Goal: Navigation & Orientation: Find specific page/section

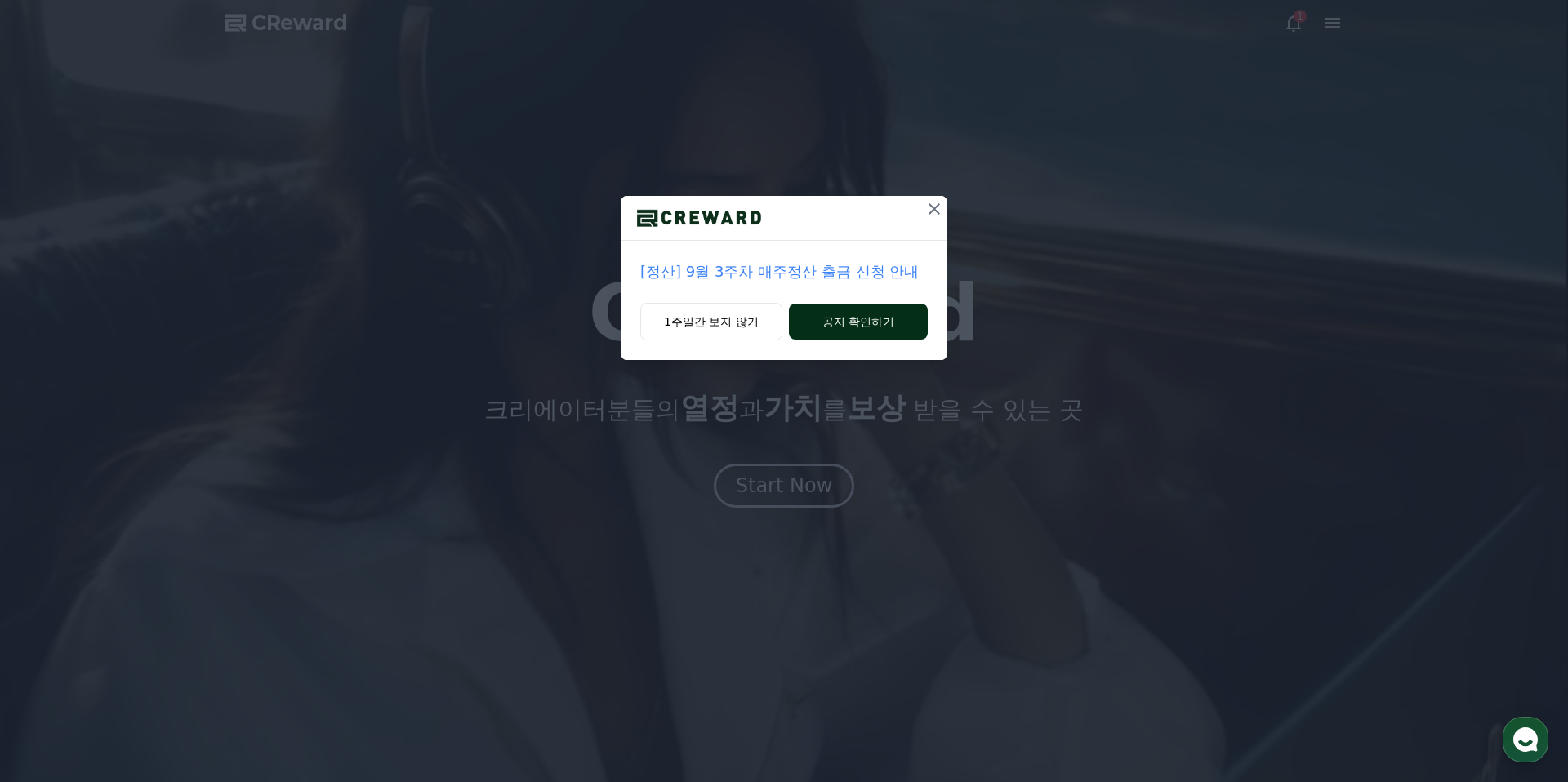
click at [870, 336] on button "공지 확인하기" at bounding box center [859, 321] width 139 height 36
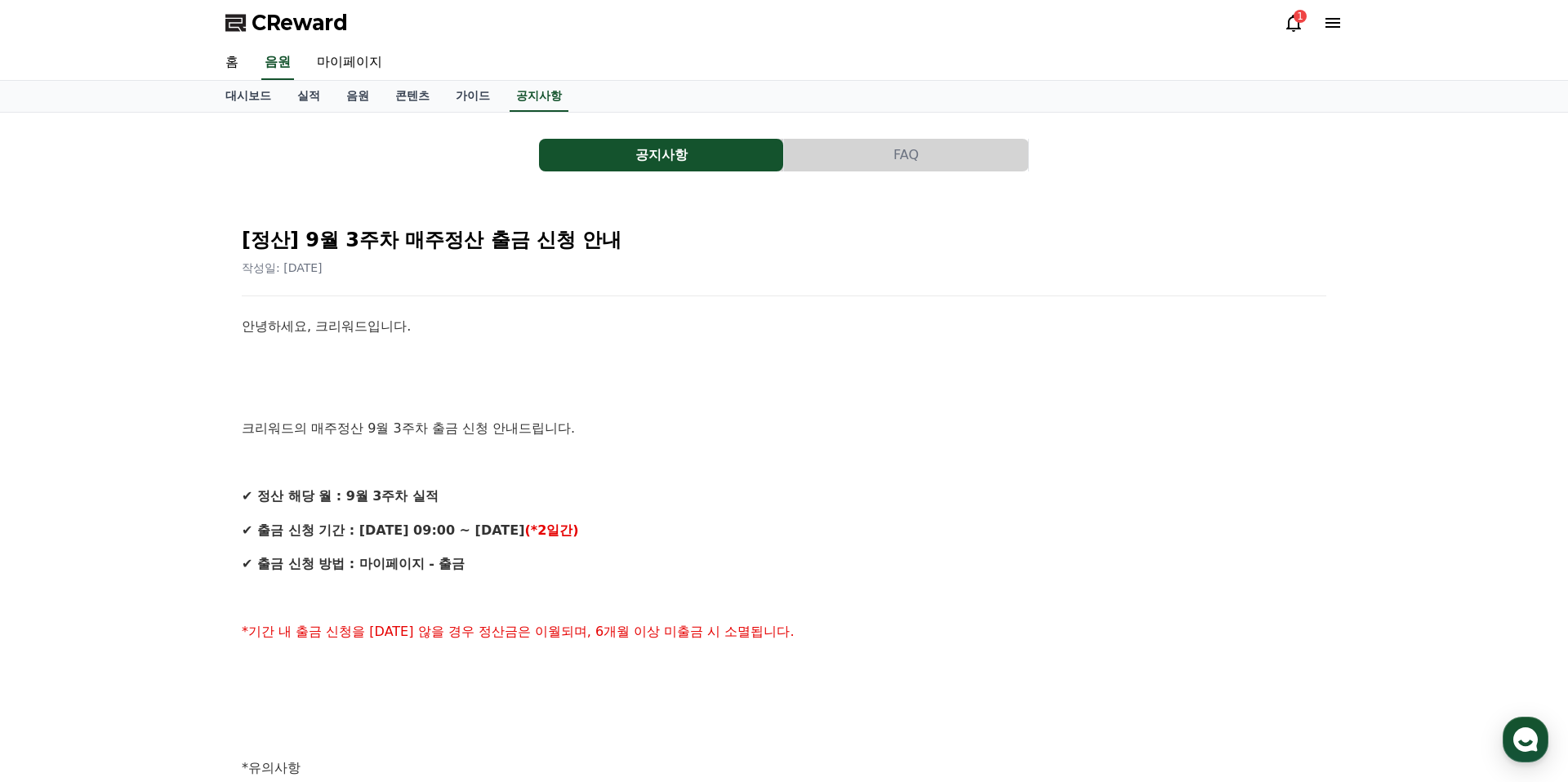
click at [1294, 23] on icon at bounding box center [1294, 22] width 19 height 19
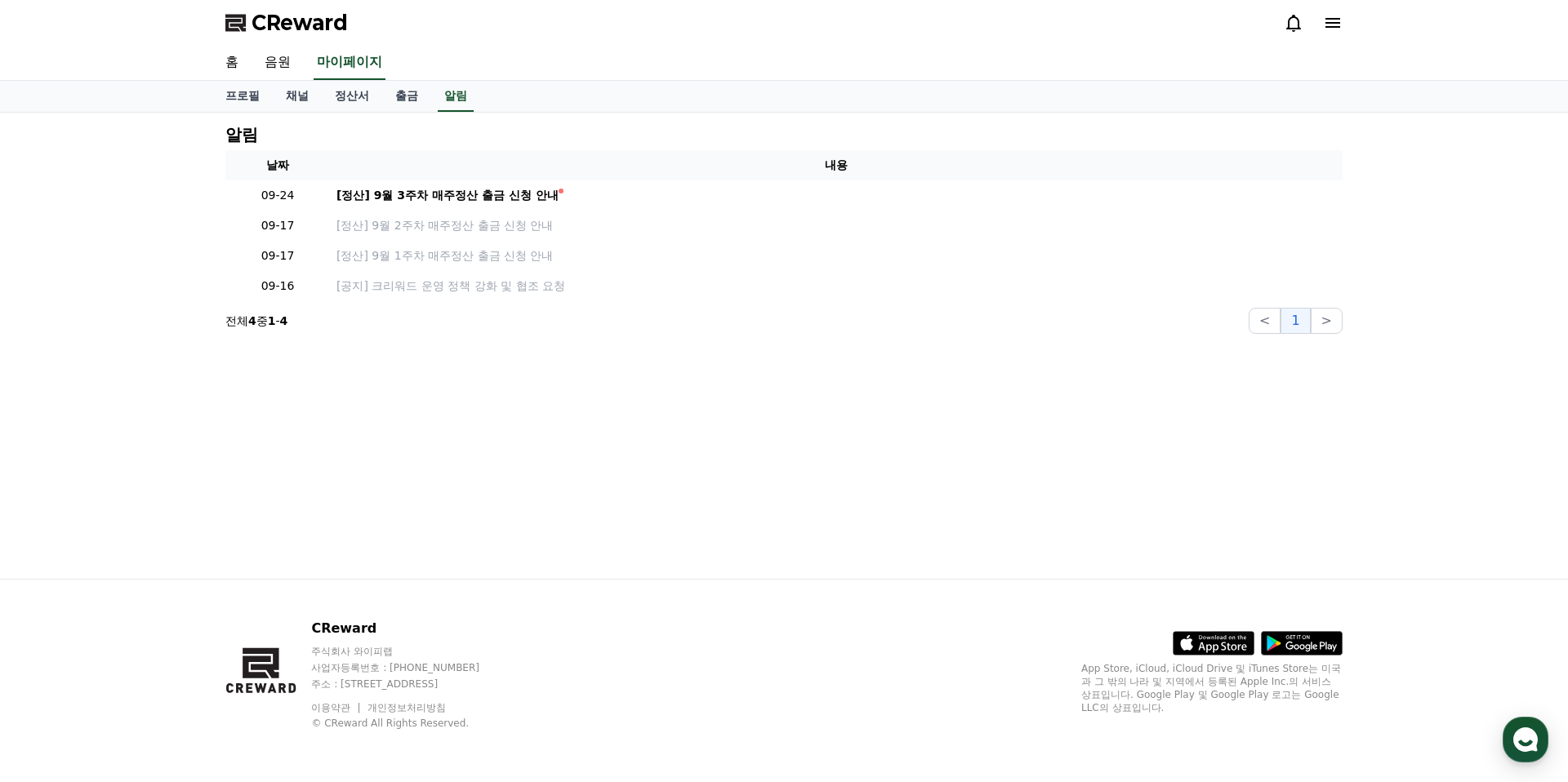
click at [1332, 25] on icon at bounding box center [1332, 22] width 19 height 19
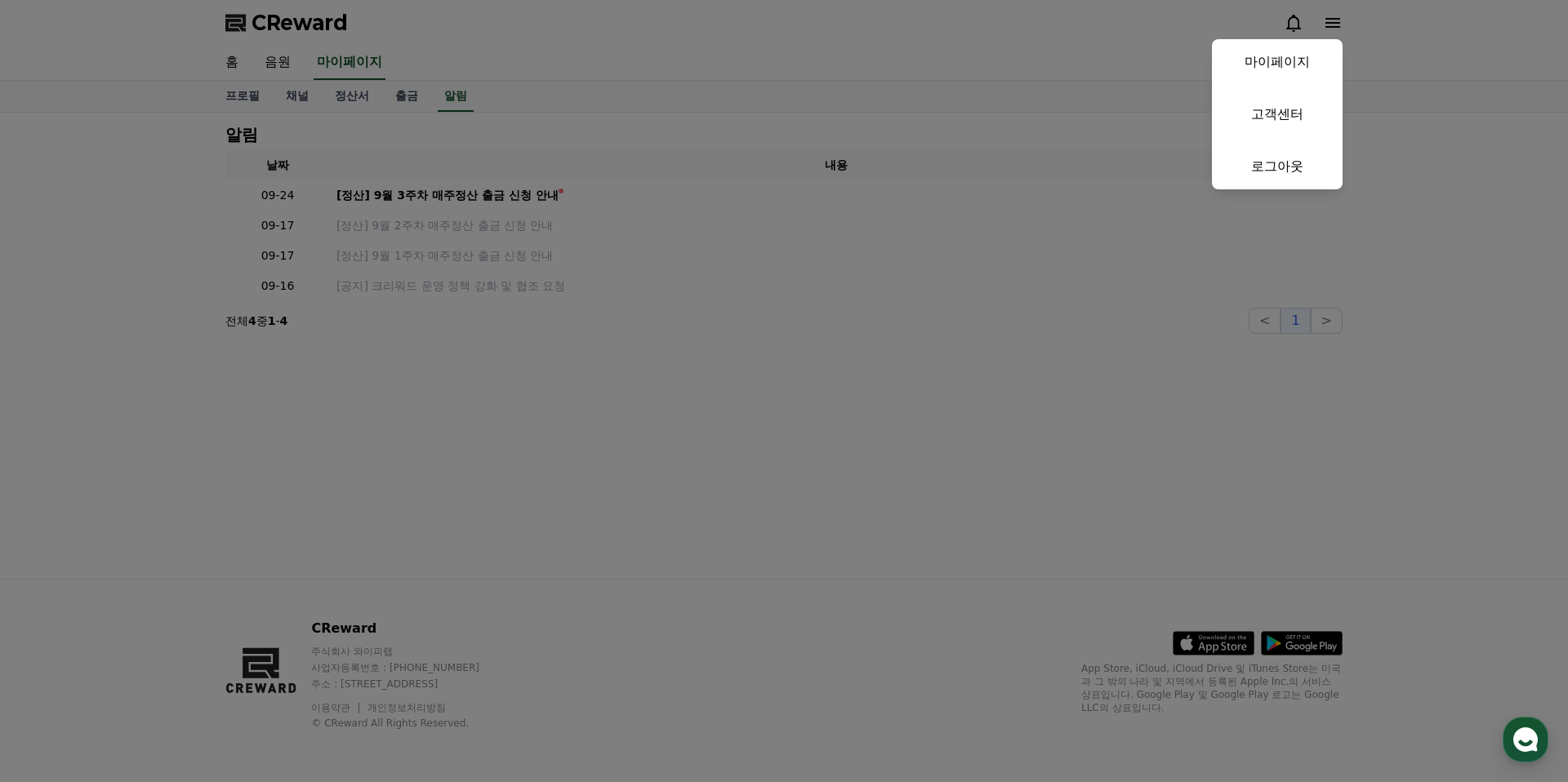
click at [1029, 112] on button "close" at bounding box center [784, 391] width 1568 height 782
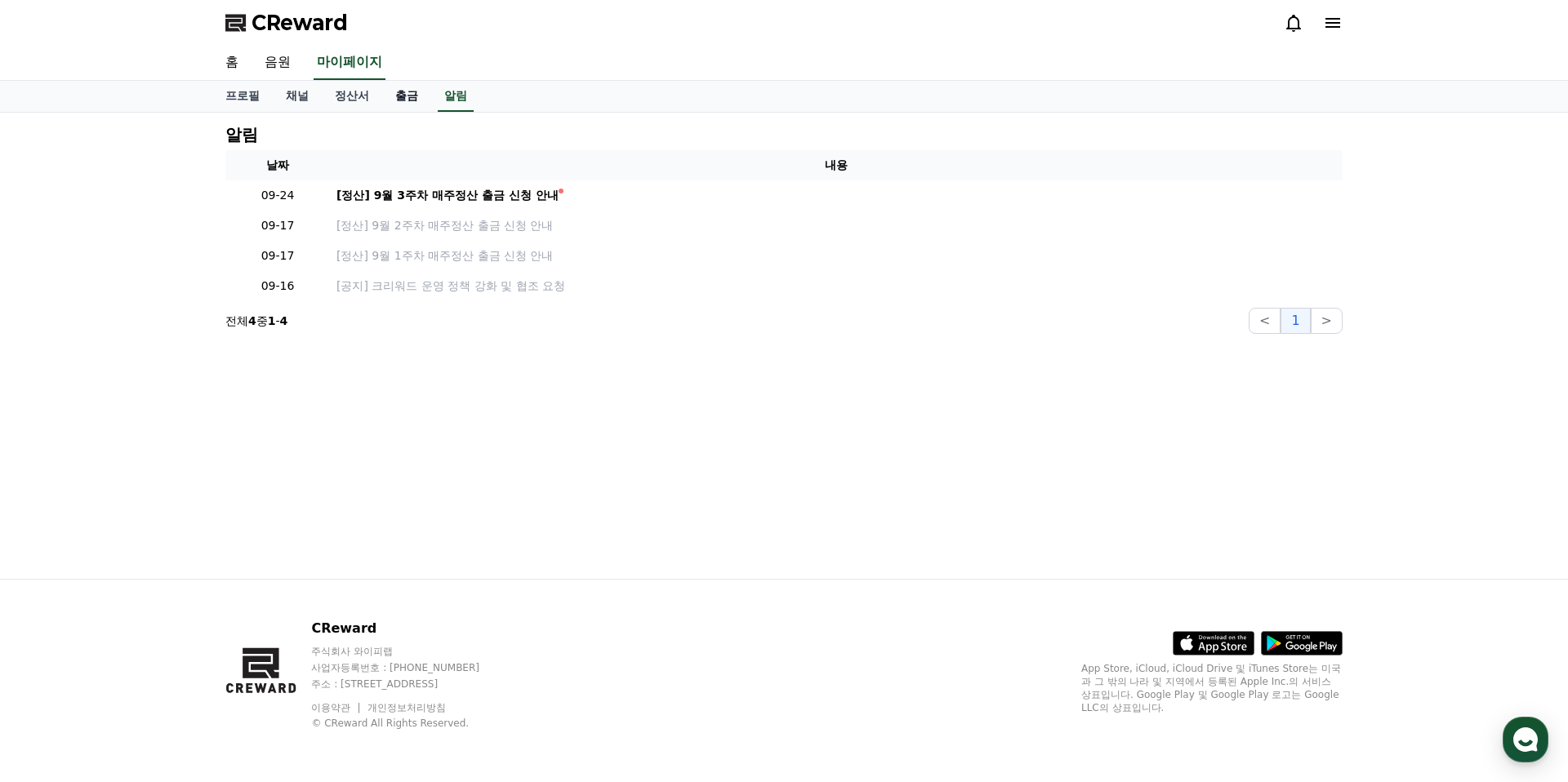
click at [395, 88] on link "출금" at bounding box center [406, 97] width 49 height 31
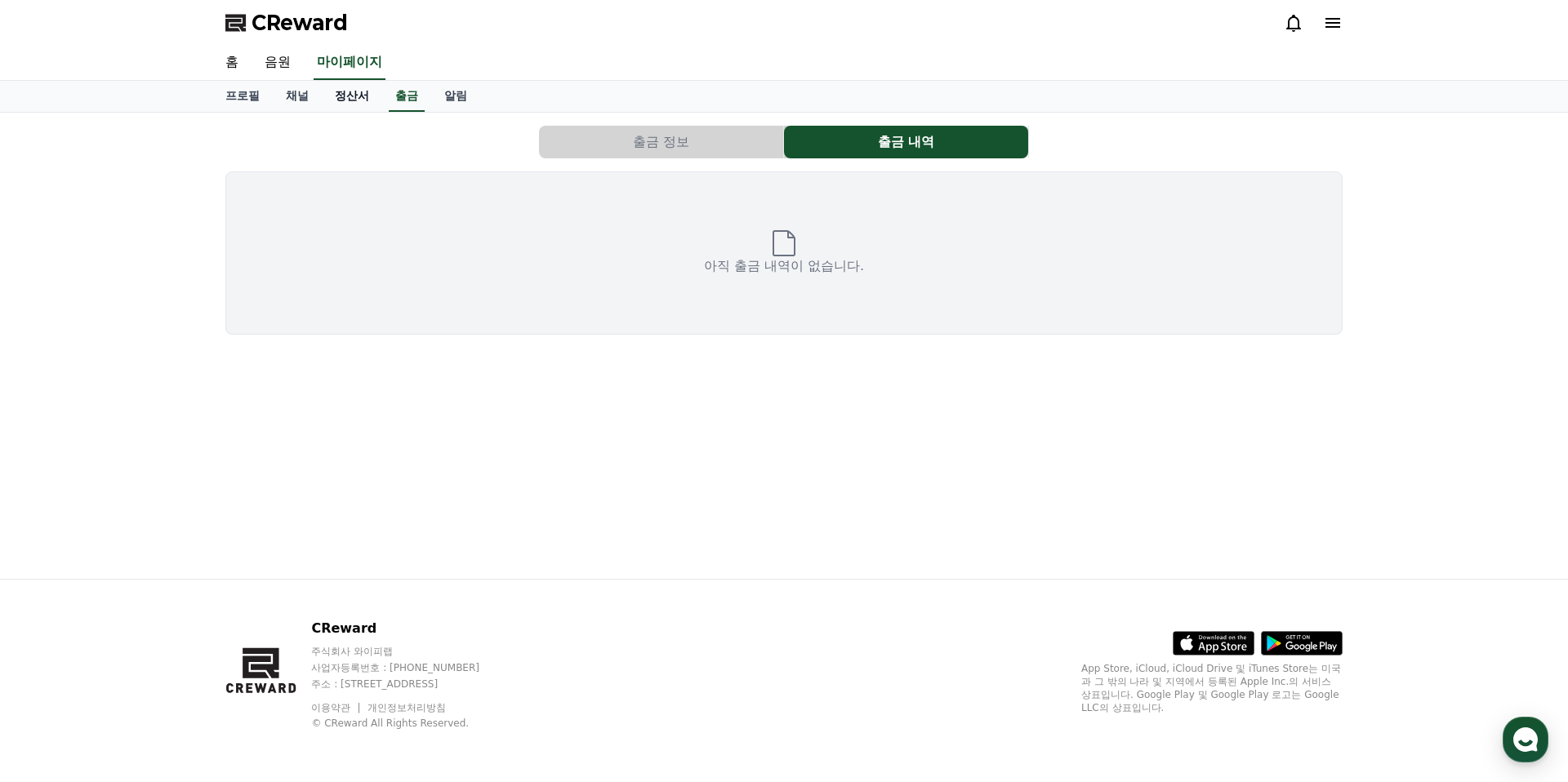
click at [322, 100] on link "정산서" at bounding box center [352, 97] width 61 height 31
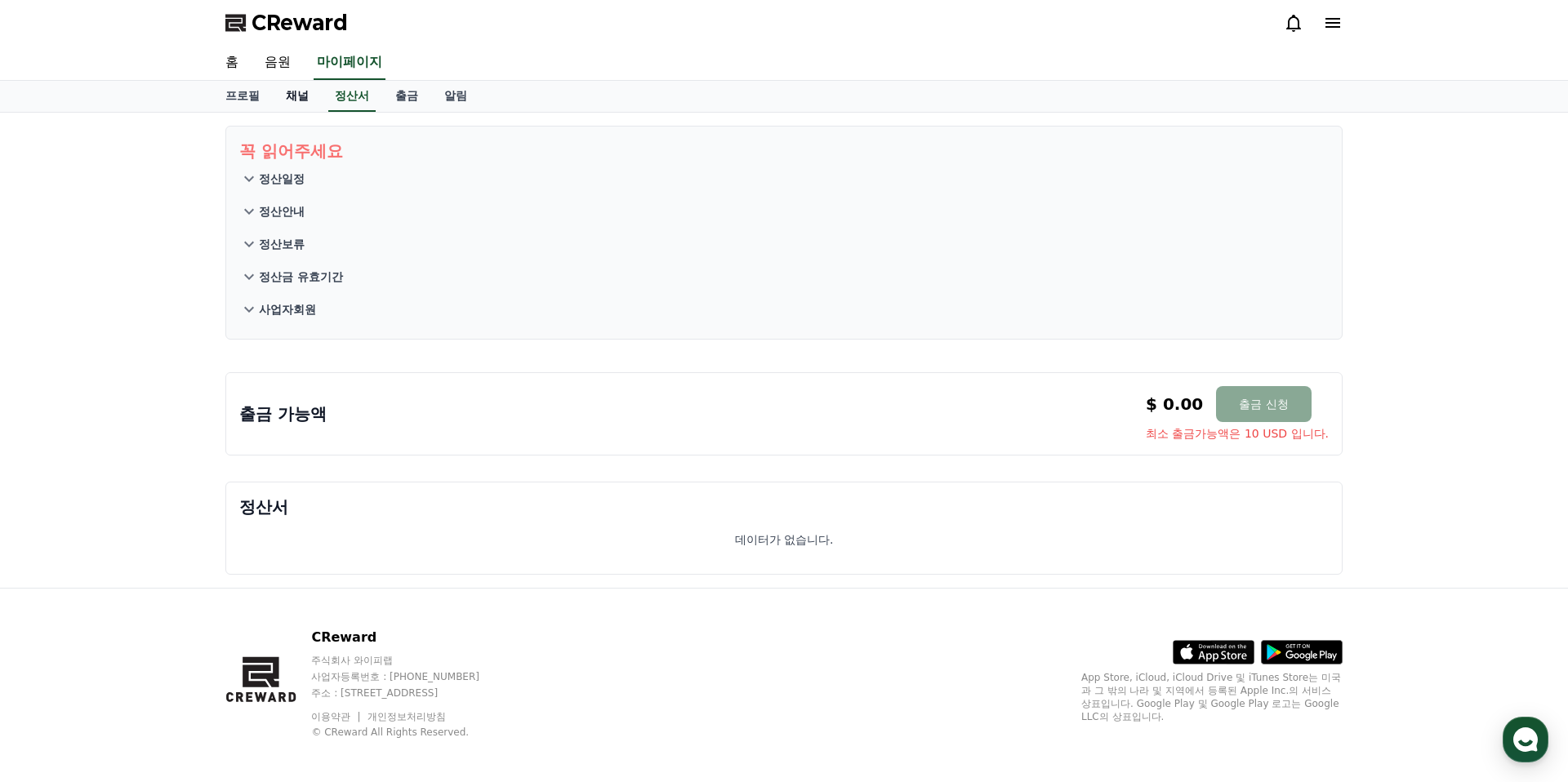
click at [295, 98] on link "채널" at bounding box center [297, 97] width 49 height 31
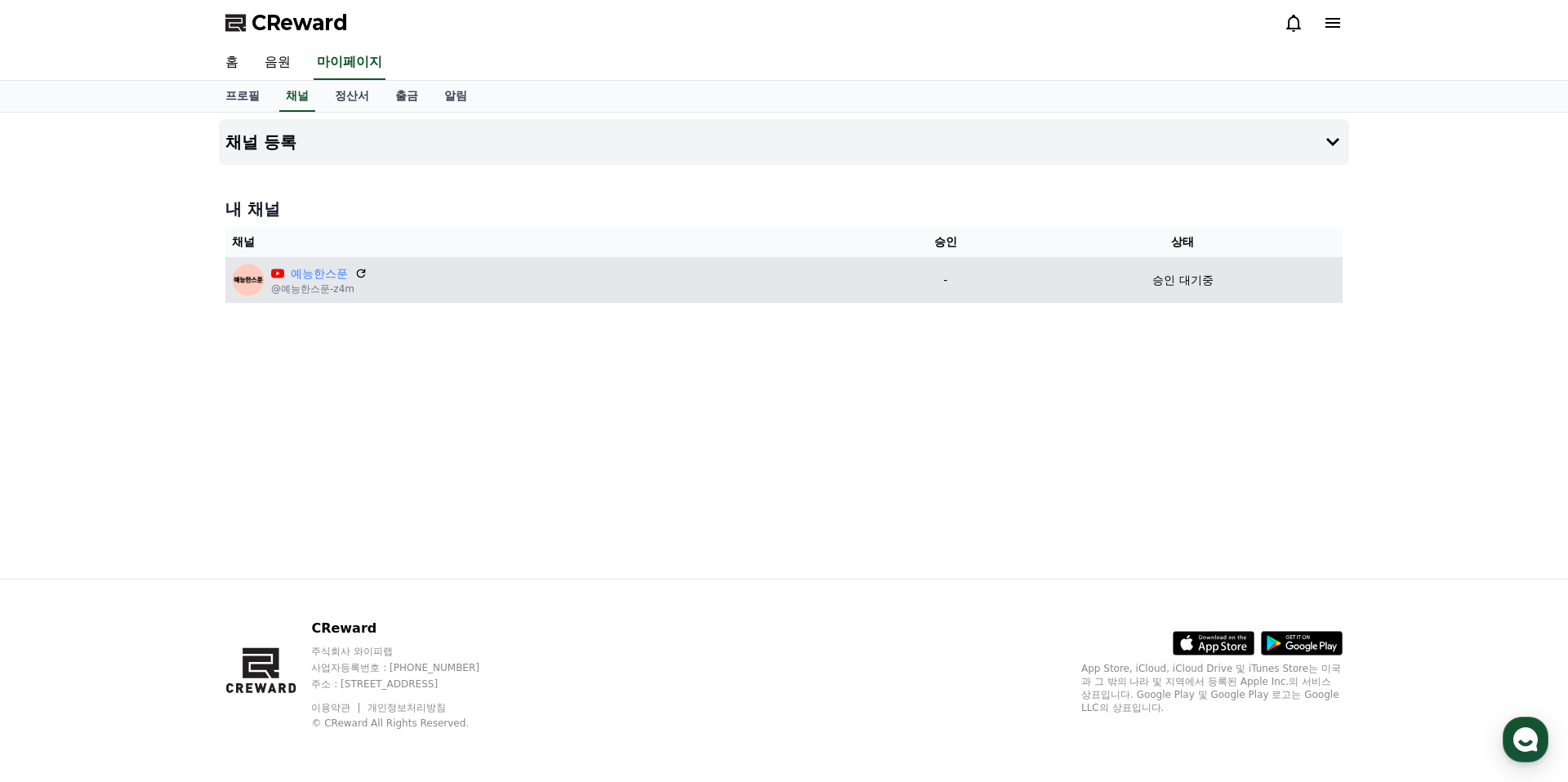
click at [928, 284] on p "-" at bounding box center [946, 281] width 142 height 17
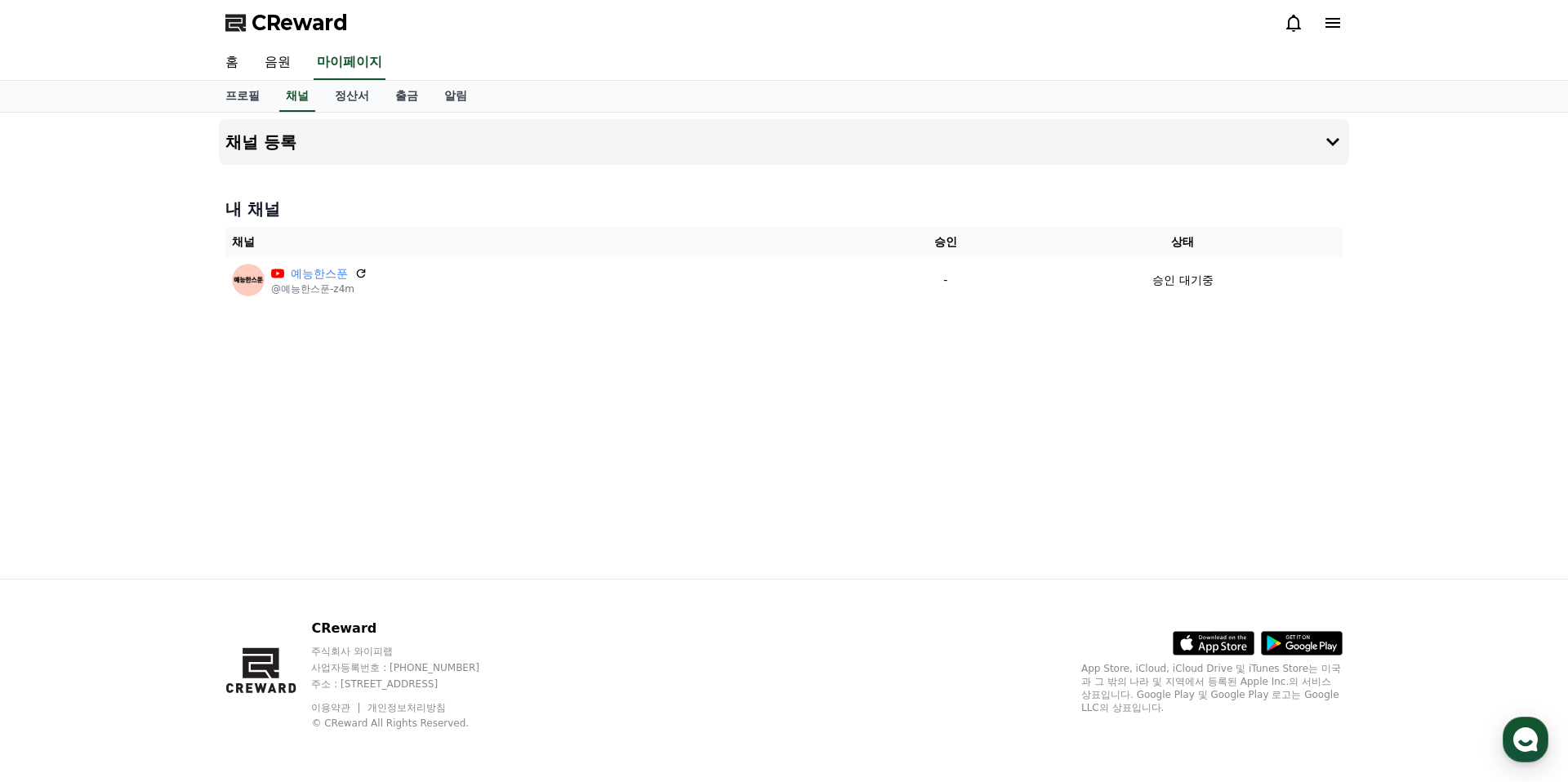
click at [250, 700] on icon at bounding box center [261, 672] width 73 height 105
click at [236, 91] on link "프로필" at bounding box center [243, 97] width 61 height 31
select select "**********"
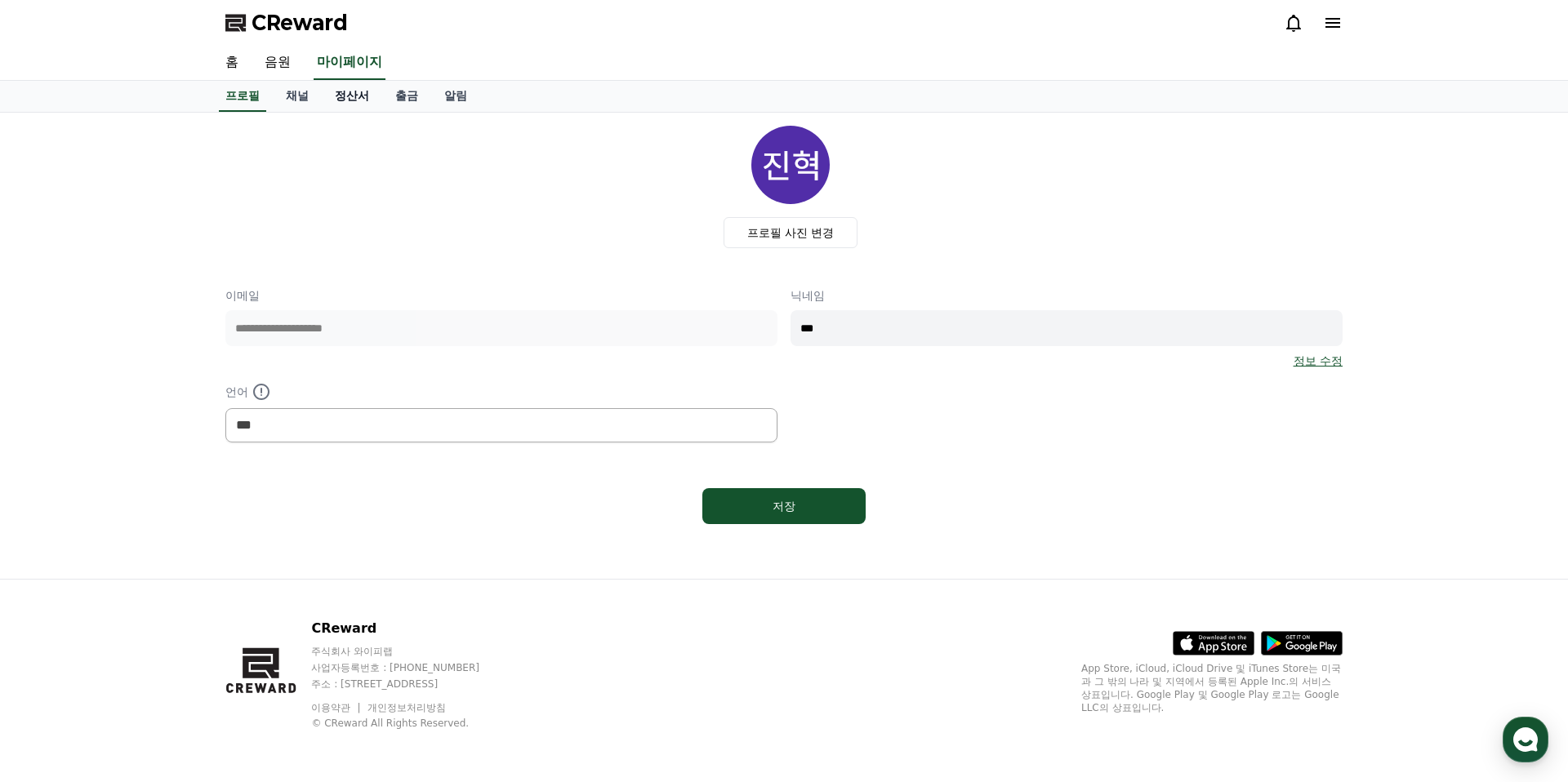
click at [333, 96] on link "정산서" at bounding box center [352, 97] width 61 height 31
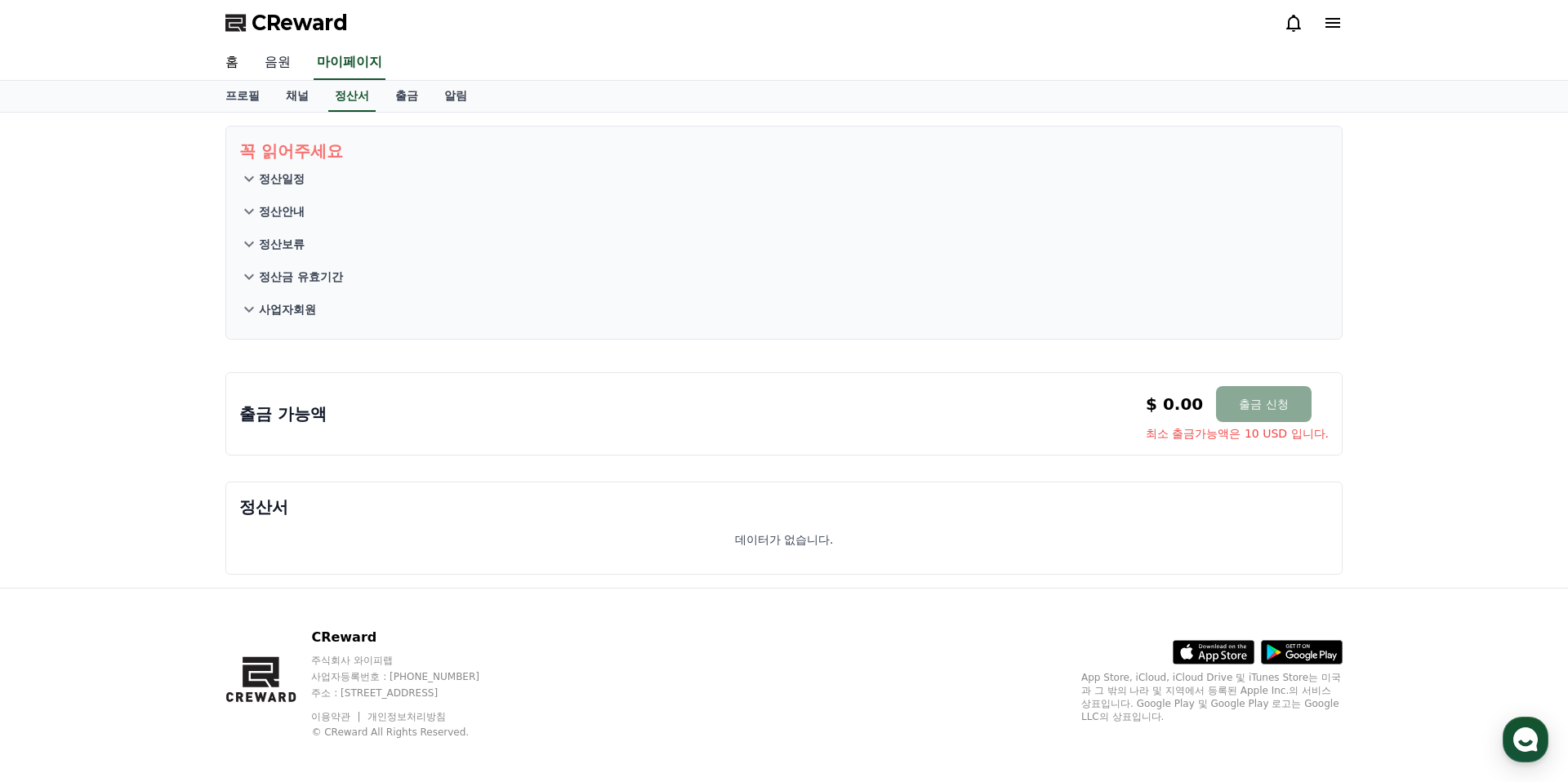
click at [283, 69] on link "음원" at bounding box center [277, 63] width 52 height 34
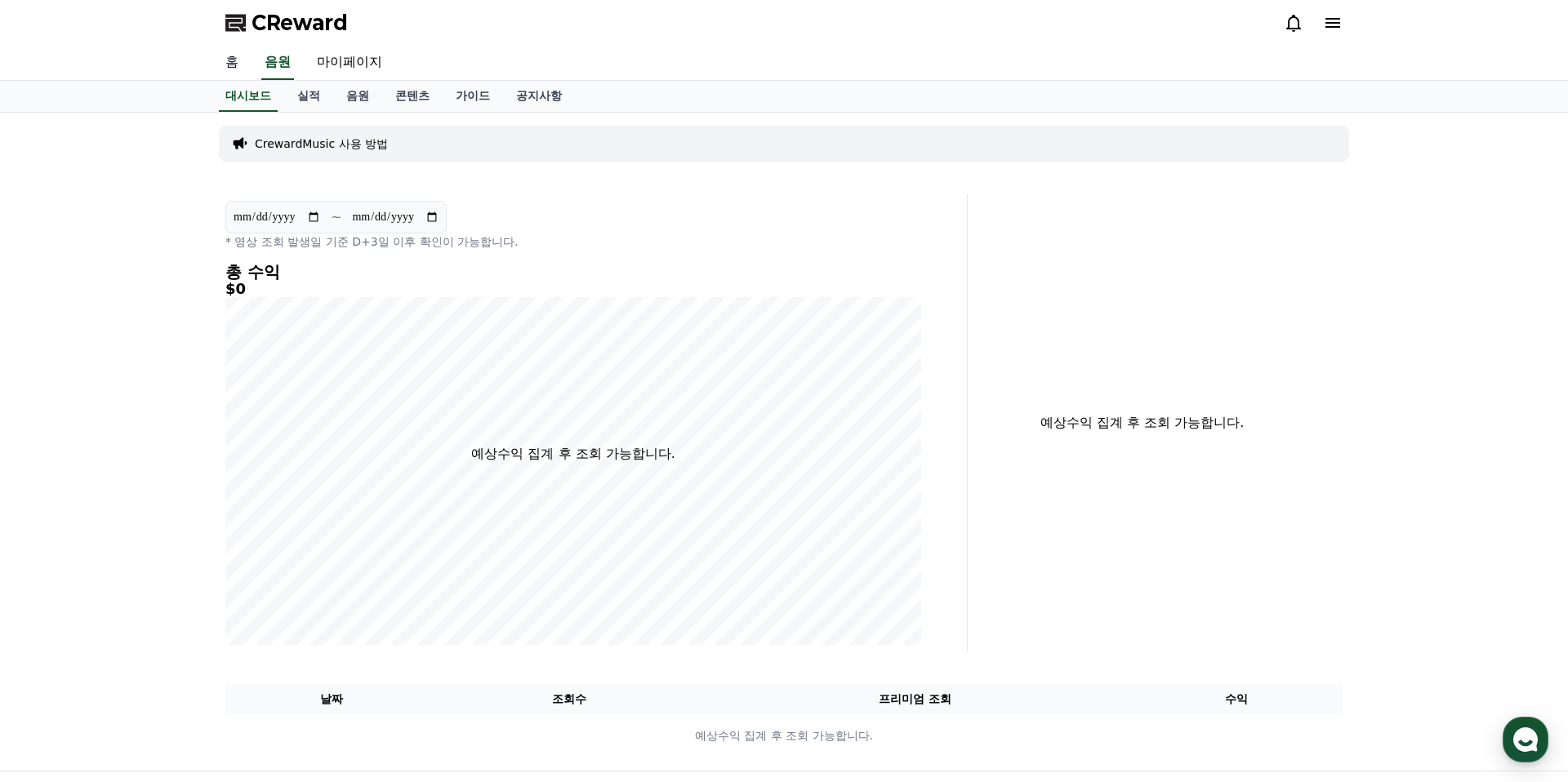
click at [243, 63] on link "홈" at bounding box center [232, 63] width 40 height 34
